Goal: Task Accomplishment & Management: Manage account settings

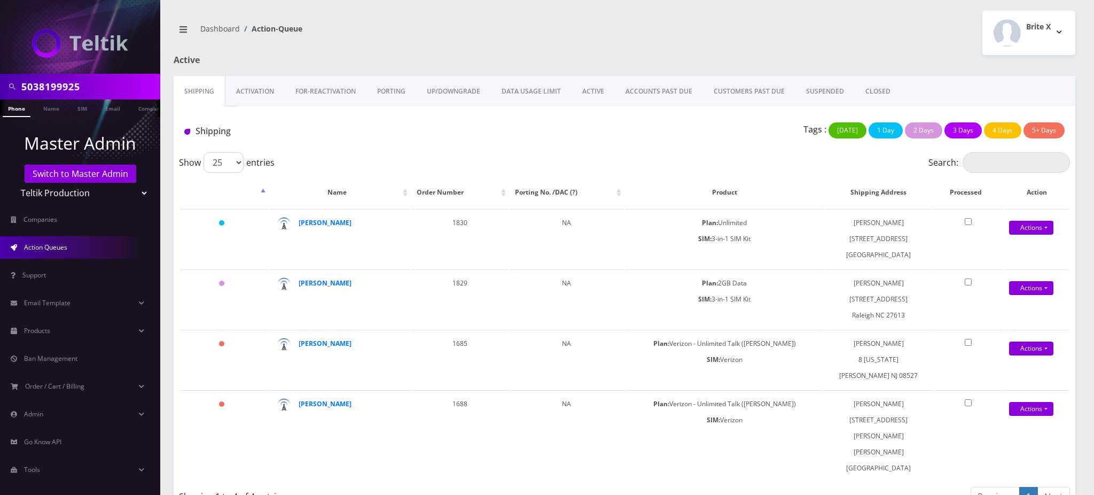
click at [97, 84] on input "5038199925" at bounding box center [89, 86] width 136 height 20
drag, startPoint x: 99, startPoint y: 83, endPoint x: 0, endPoint y: 60, distance: 101.5
click at [0, 60] on nav "5038199925 Phone Name SIM Email Company Customer Master Admin Switch to Master …" at bounding box center [80, 247] width 160 height 495
type input "5743093358"
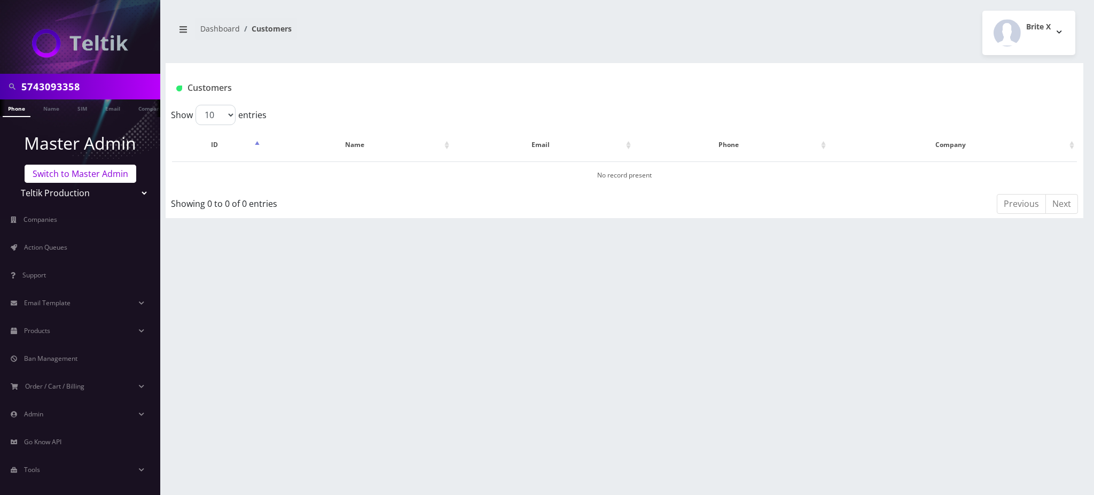
click at [110, 171] on link "Switch to Master Admin" at bounding box center [81, 174] width 112 height 18
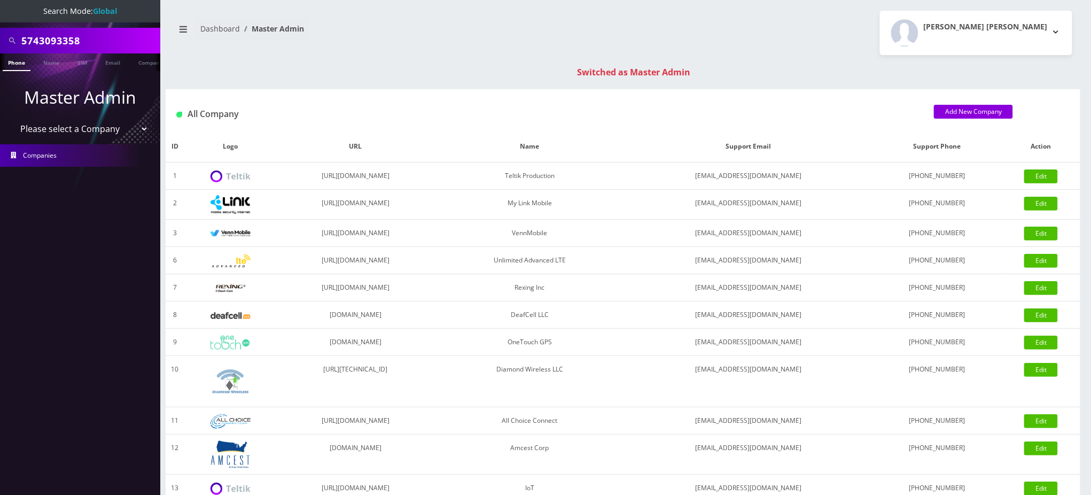
click at [14, 64] on link "Phone" at bounding box center [17, 62] width 28 height 18
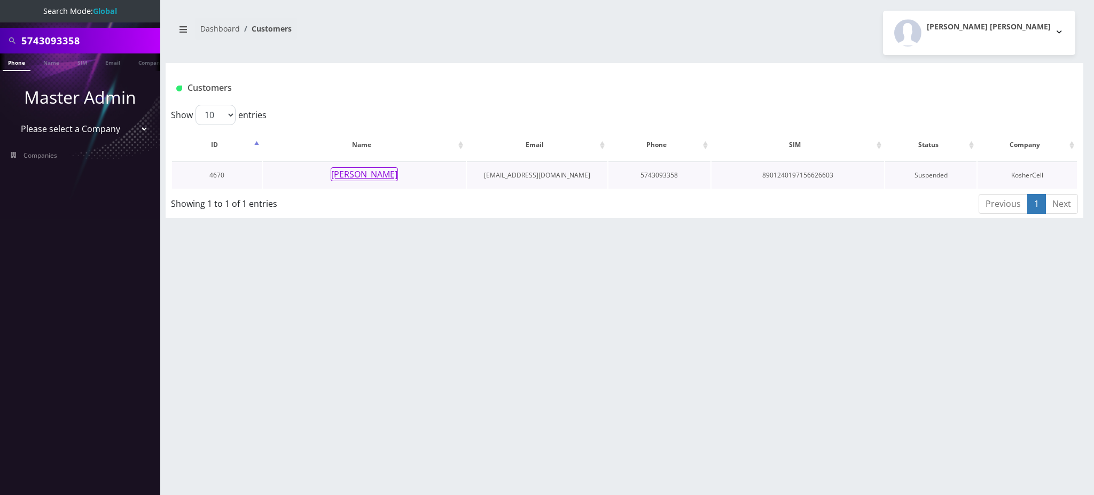
click at [388, 172] on button "Yoel Aryeh Goldstein" at bounding box center [364, 174] width 67 height 14
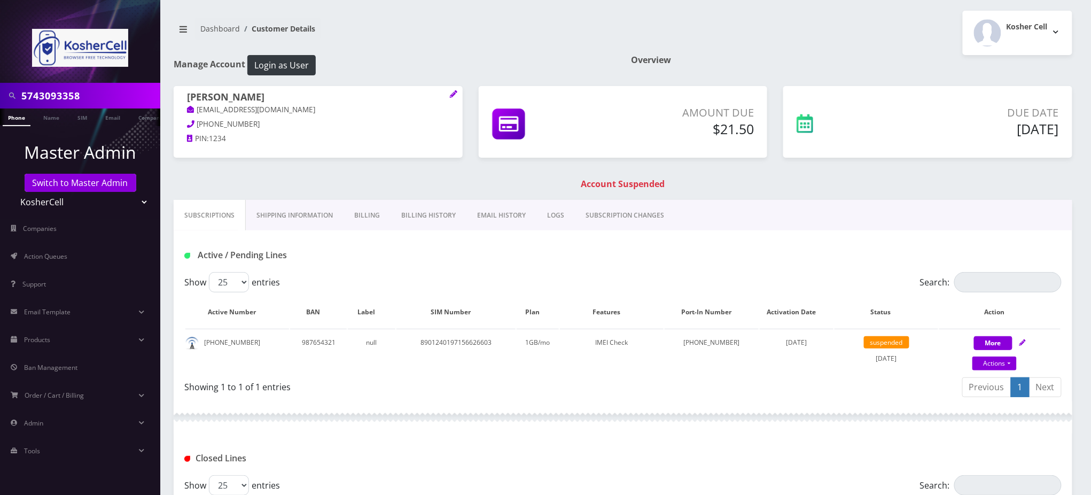
click at [373, 216] on link "Billing" at bounding box center [366, 215] width 47 height 31
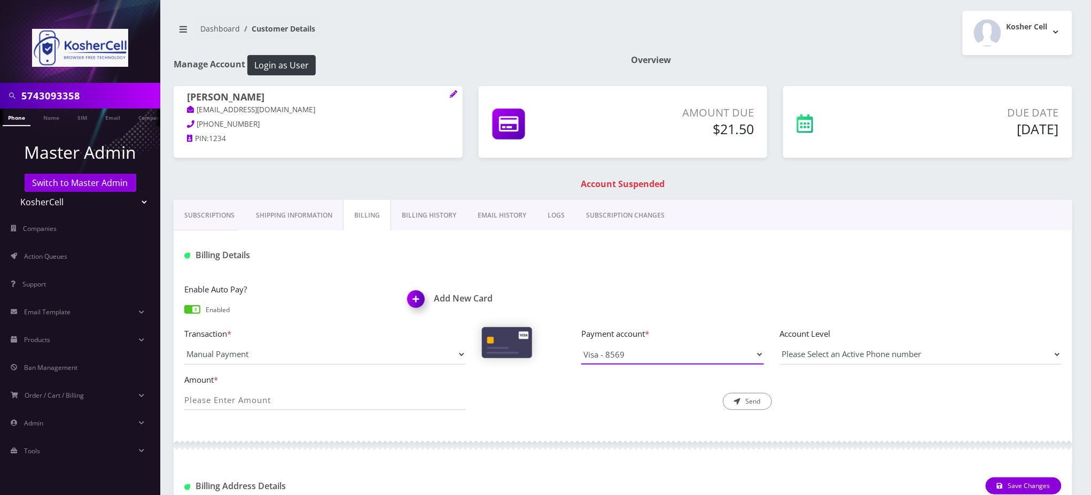
click at [637, 353] on select "Visa - 8569" at bounding box center [672, 354] width 183 height 20
click at [745, 270] on div "Billing Details" at bounding box center [623, 251] width 898 height 42
click at [729, 276] on div "Enable Auto Pay? Enabled Add New Card Transaction * Manual Payment Custom Charg…" at bounding box center [623, 350] width 898 height 157
click at [513, 42] on nav "Dashboard Customer Details" at bounding box center [394, 33] width 441 height 30
